Goal: Transaction & Acquisition: Purchase product/service

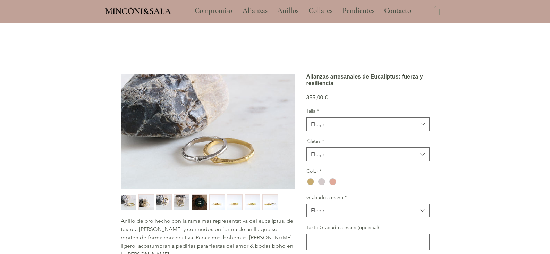
click at [259, 204] on img "button" at bounding box center [252, 201] width 15 height 15
click at [255, 205] on img "button" at bounding box center [252, 201] width 15 height 15
click at [275, 206] on img "button" at bounding box center [270, 201] width 15 height 15
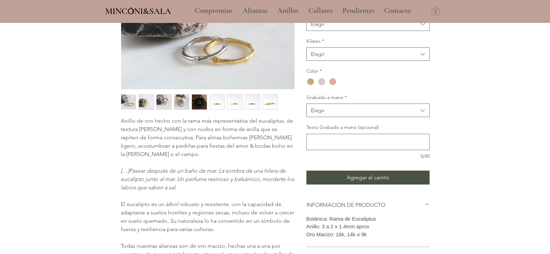
scroll to position [35, 0]
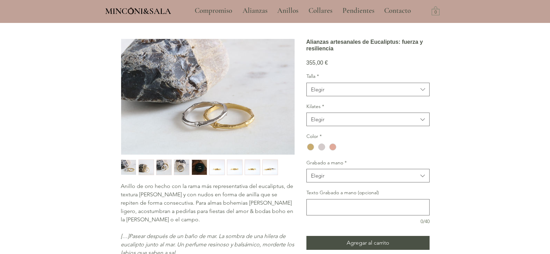
click at [182, 168] on img "4 / 9" at bounding box center [181, 167] width 15 height 15
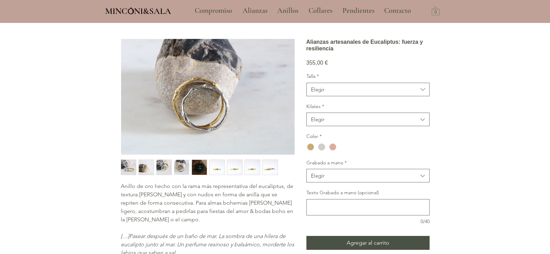
click at [161, 169] on img "3 / 9" at bounding box center [164, 167] width 15 height 15
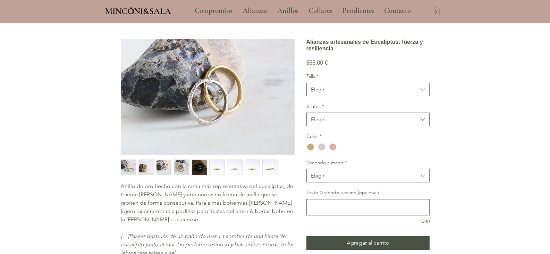
click at [139, 168] on img "2 / 9" at bounding box center [146, 167] width 15 height 15
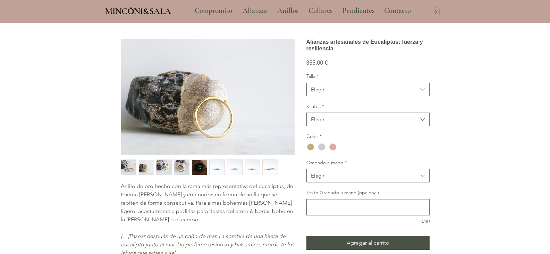
click at [129, 170] on img "1 / 9" at bounding box center [128, 167] width 15 height 15
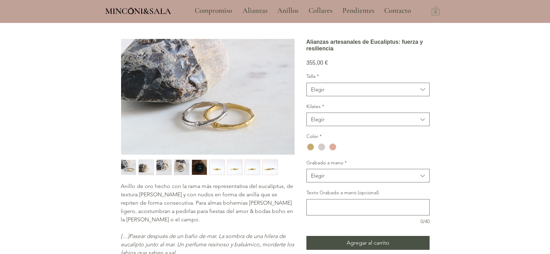
click at [221, 172] on img "6 / 9" at bounding box center [217, 167] width 15 height 15
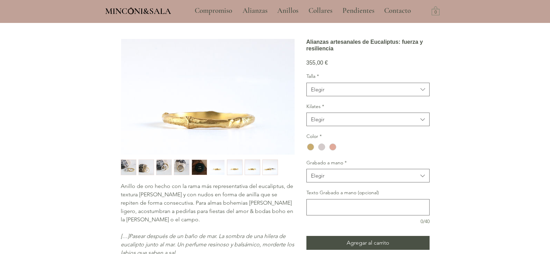
click at [235, 169] on img "7 / 9" at bounding box center [234, 167] width 15 height 15
click at [253, 168] on img "8 / 9" at bounding box center [252, 167] width 15 height 15
click at [275, 168] on img "9 / 9" at bounding box center [270, 167] width 15 height 15
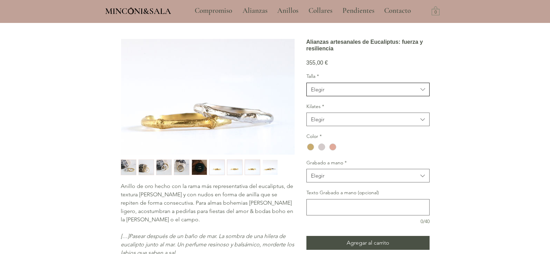
click at [332, 93] on span "Elegir" at bounding box center [364, 89] width 107 height 7
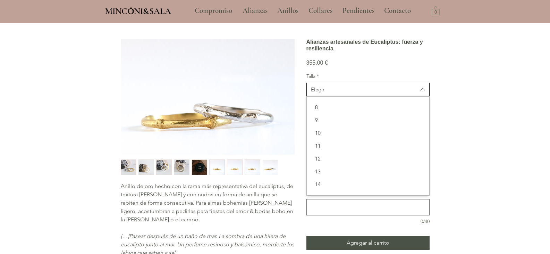
click at [332, 93] on span "Elegir" at bounding box center [364, 89] width 107 height 7
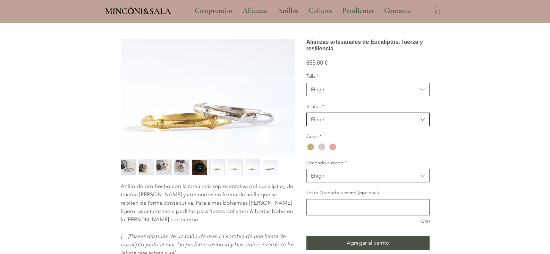
click at [326, 123] on span "Elegir" at bounding box center [364, 119] width 107 height 7
click at [258, 12] on p "Alianzas" at bounding box center [255, 10] width 32 height 17
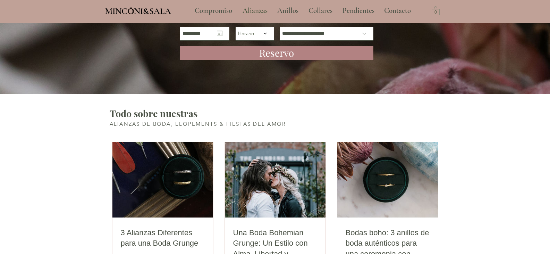
scroll to position [1319, 0]
